Goal: Check status

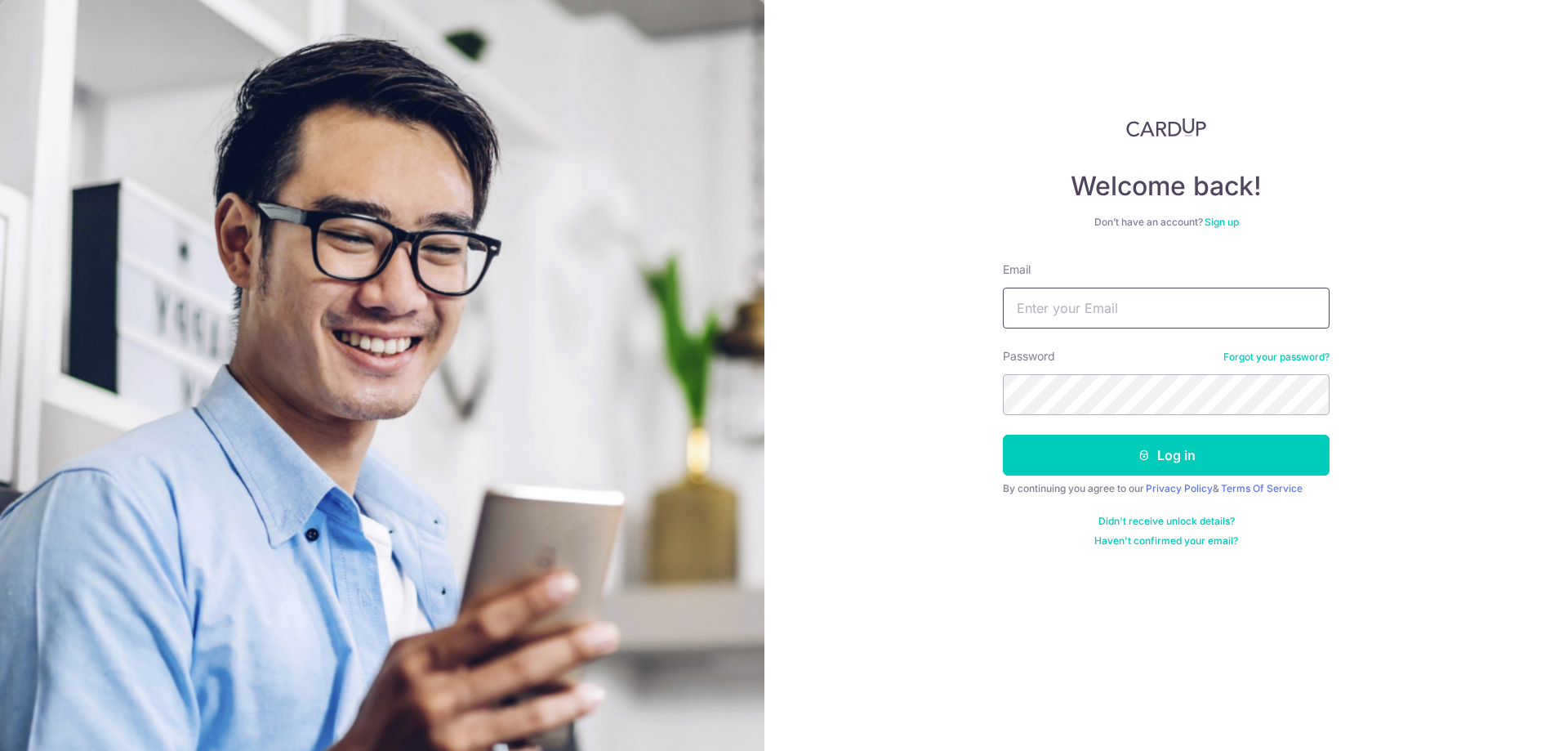
click at [1097, 313] on input "Email" at bounding box center [1165, 308] width 326 height 41
click at [903, 350] on div "Welcome back! Don’t have an account? Sign up Email Password Forgot your passwor…" at bounding box center [1166, 375] width 804 height 751
click at [1064, 310] on input "Email" at bounding box center [1165, 308] width 326 height 41
type input "[PERSON_NAME][EMAIL_ADDRESS][DOMAIN_NAME]"
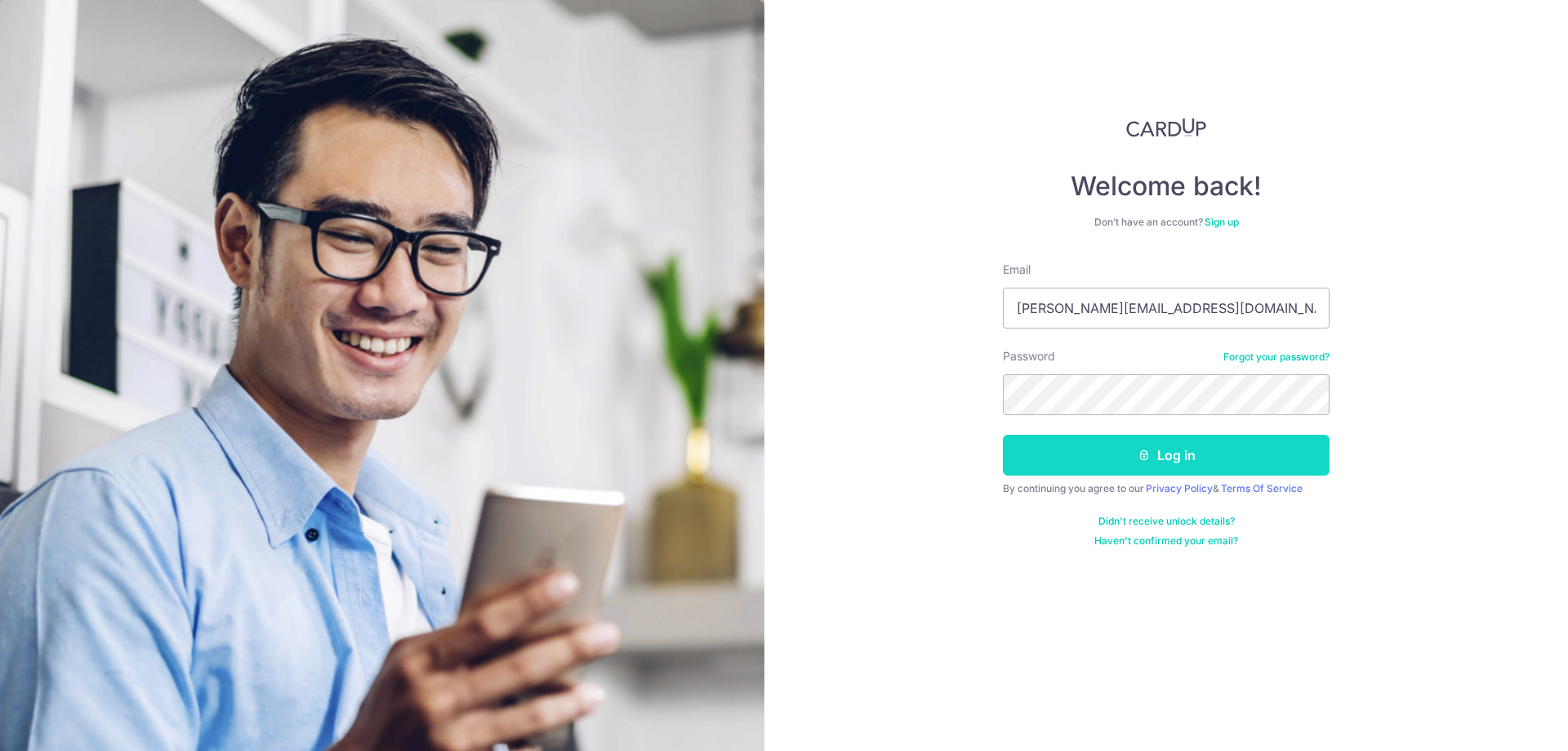
click at [1131, 452] on button "Log in" at bounding box center [1165, 454] width 326 height 41
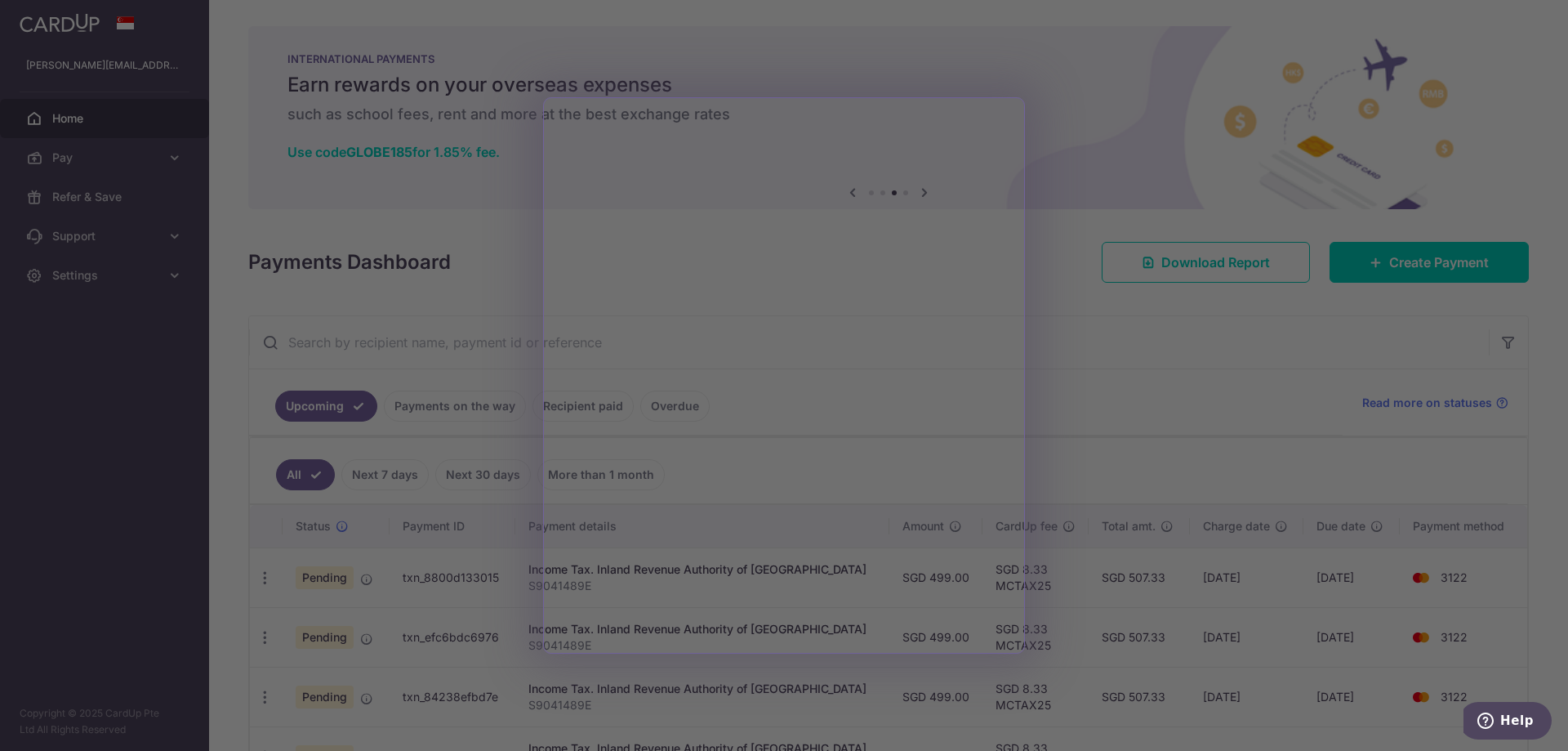
click at [1139, 418] on div at bounding box center [791, 379] width 1584 height 758
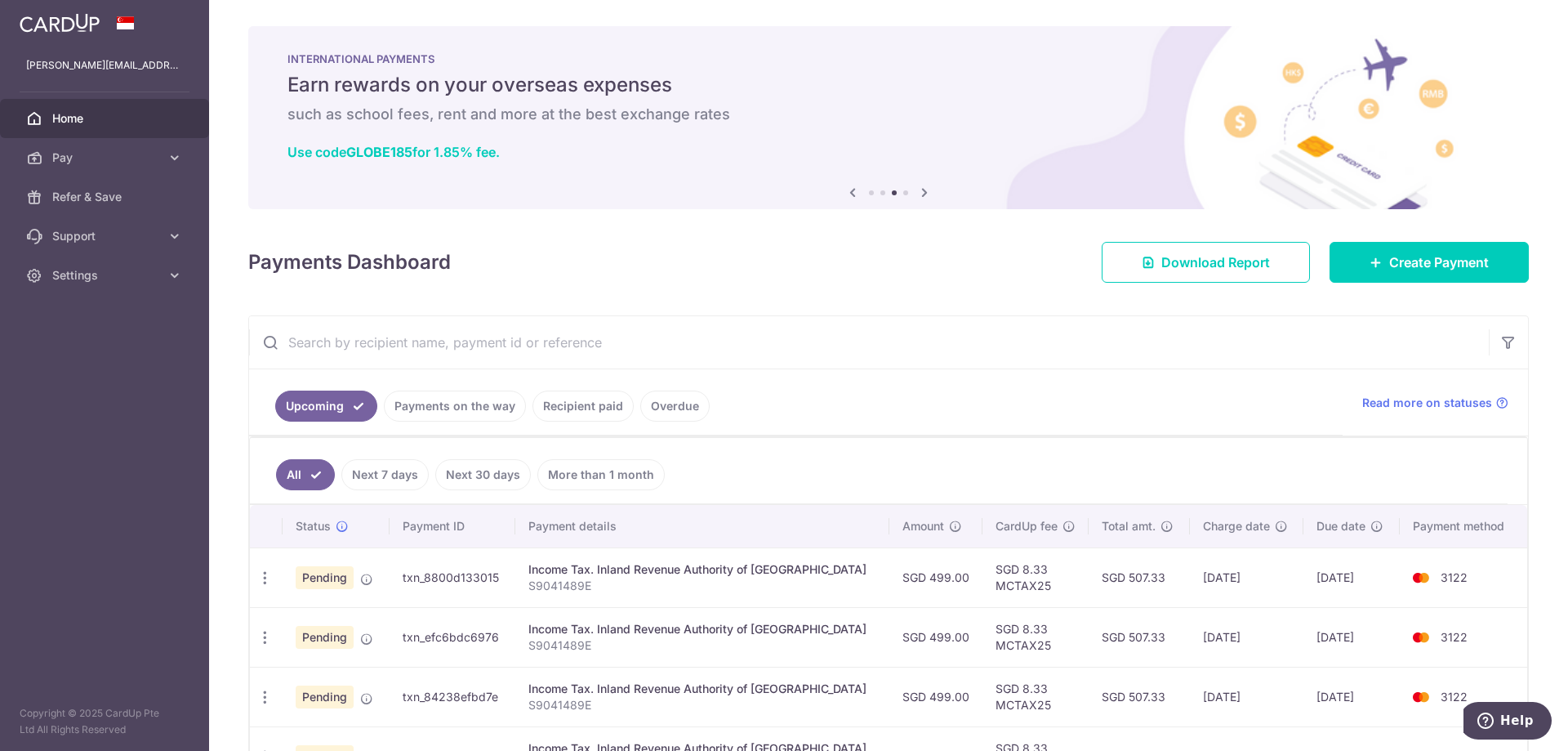
scroll to position [167, 0]
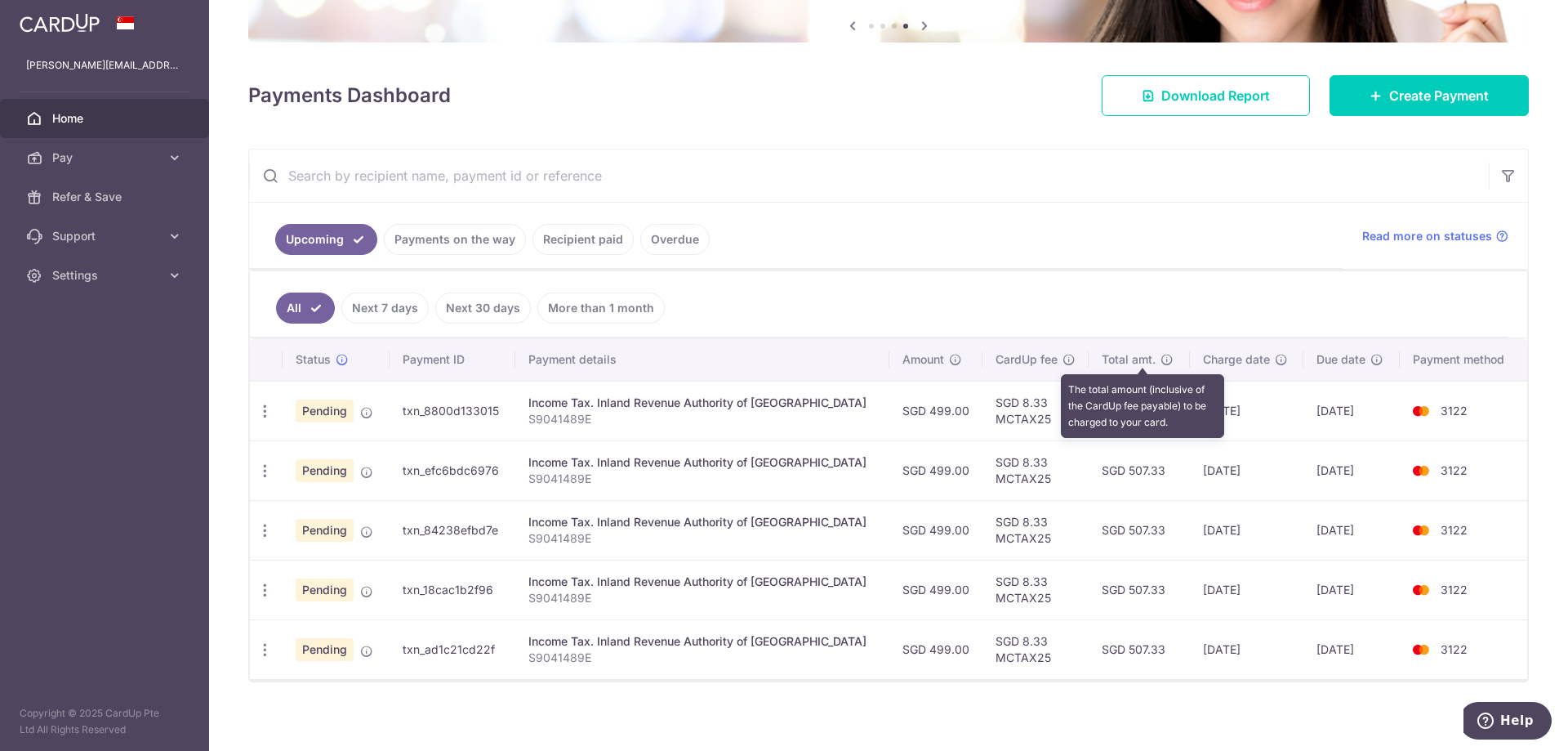
click at [1160, 354] on icon at bounding box center [1166, 359] width 13 height 13
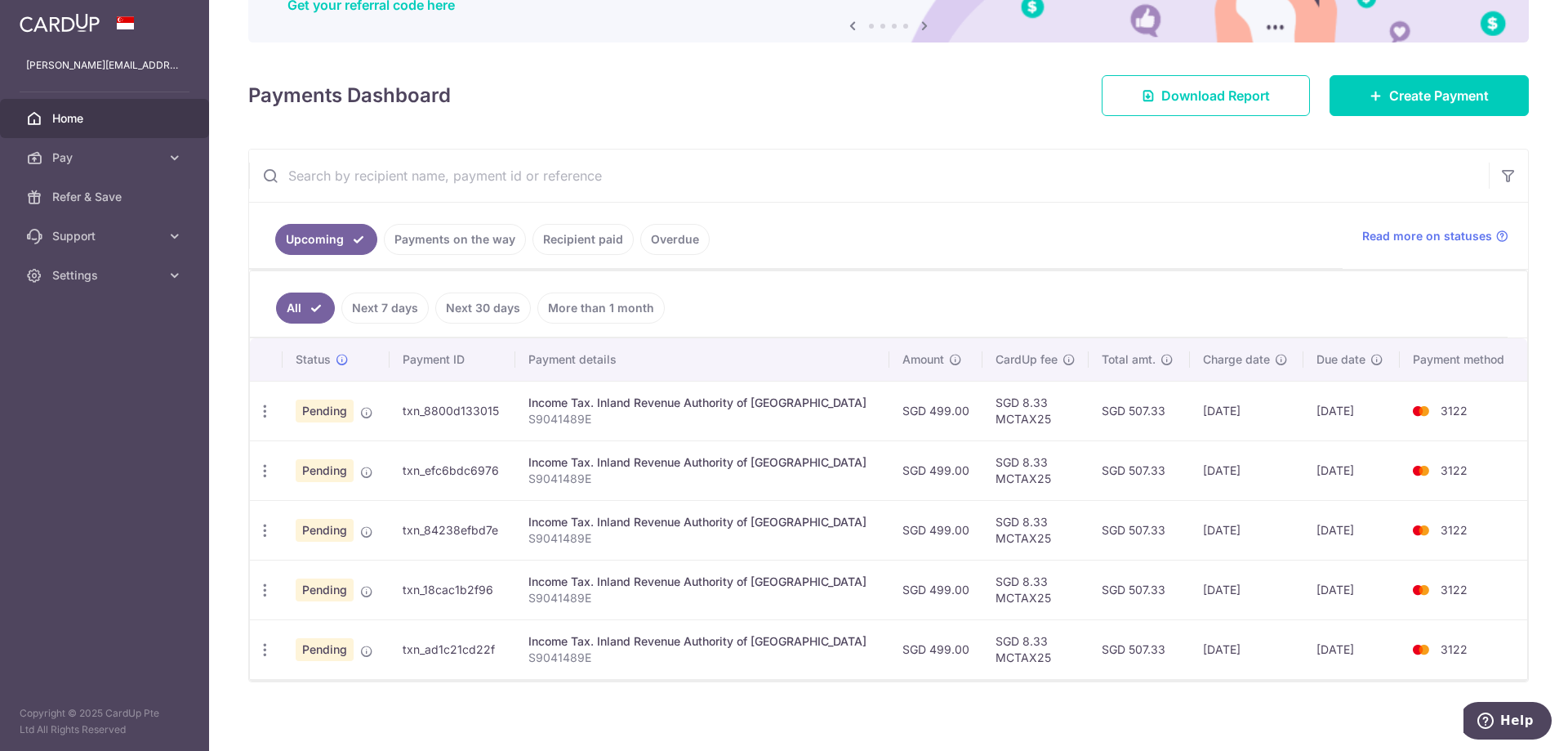
click at [497, 309] on link "Next 30 days" at bounding box center [483, 308] width 95 height 31
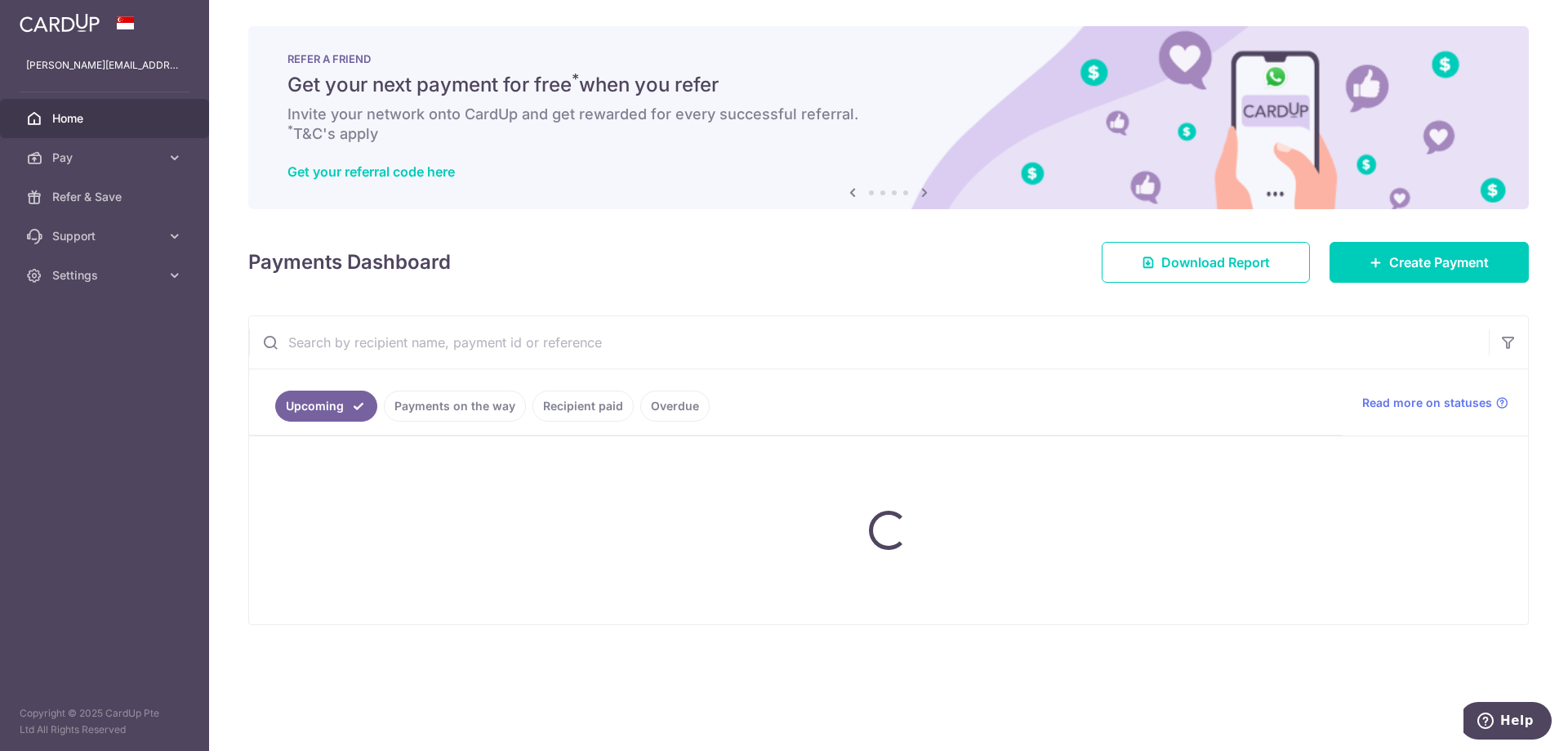
scroll to position [0, 0]
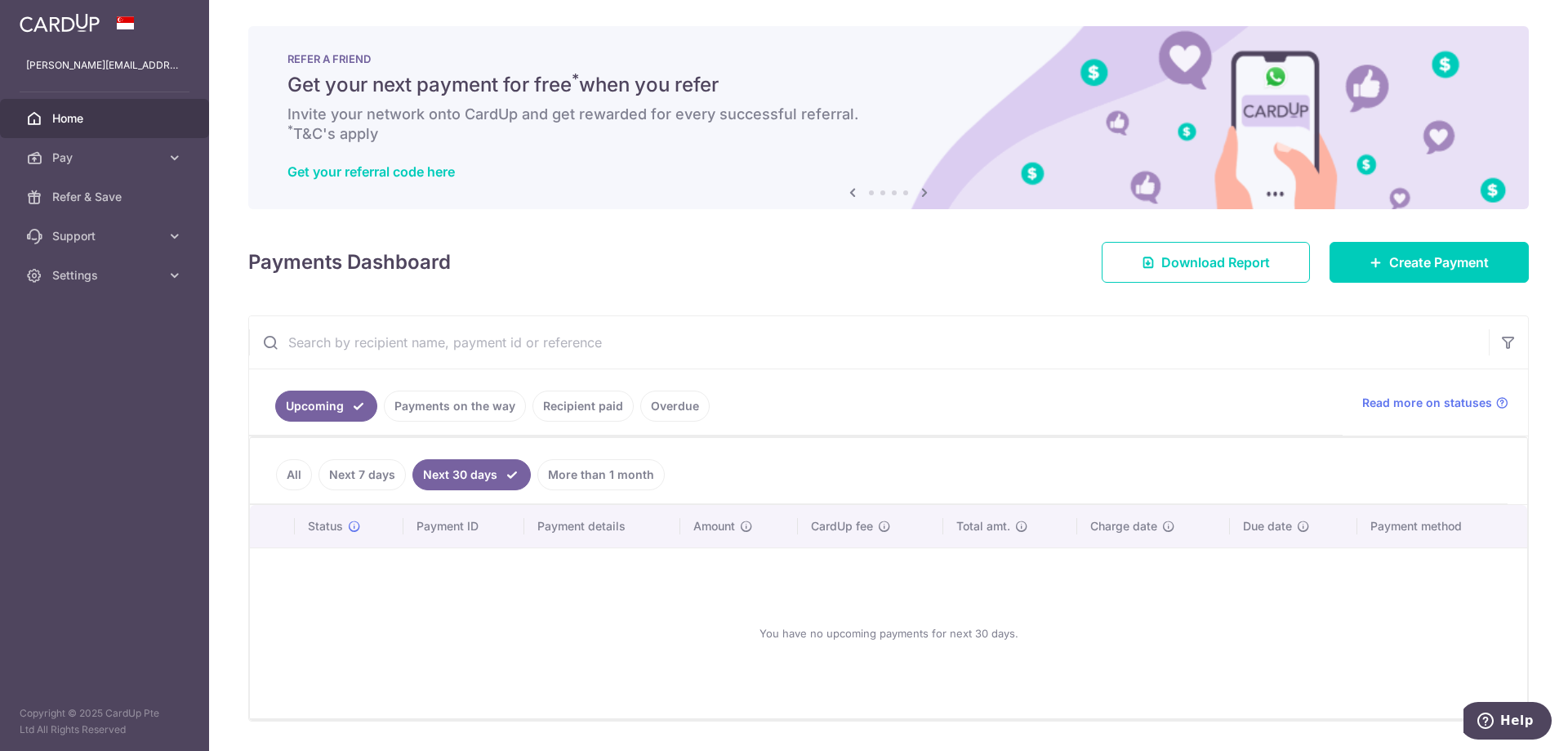
click at [566, 475] on link "More than 1 month" at bounding box center [601, 474] width 127 height 31
